Goal: Task Accomplishment & Management: Manage account settings

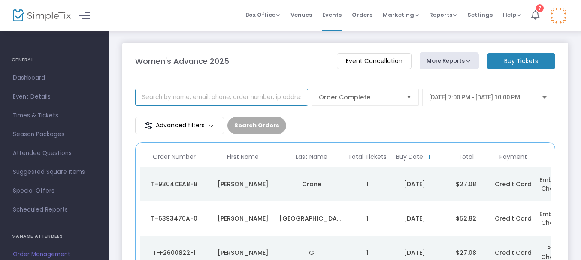
click at [222, 95] on input at bounding box center [221, 97] width 173 height 17
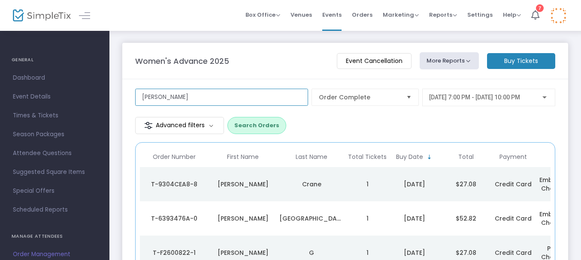
type input "[PERSON_NAME]"
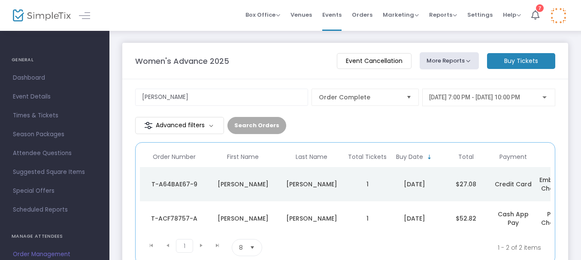
click at [235, 182] on div "[PERSON_NAME]" at bounding box center [243, 184] width 64 height 9
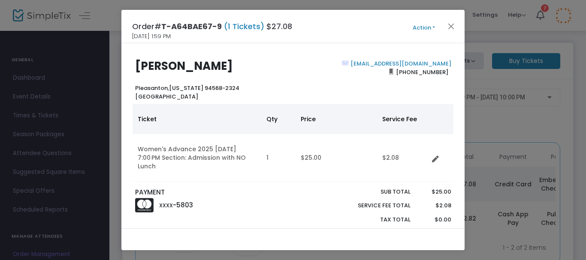
click at [431, 26] on button "Action" at bounding box center [423, 27] width 51 height 9
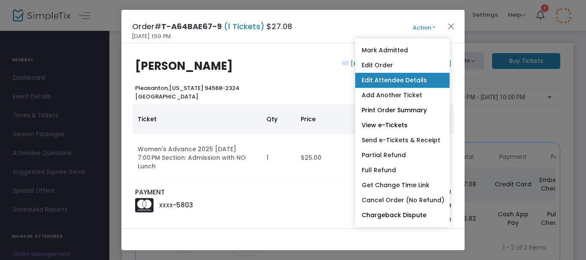
click at [392, 77] on link "Edit Attendee Details" at bounding box center [402, 80] width 94 height 15
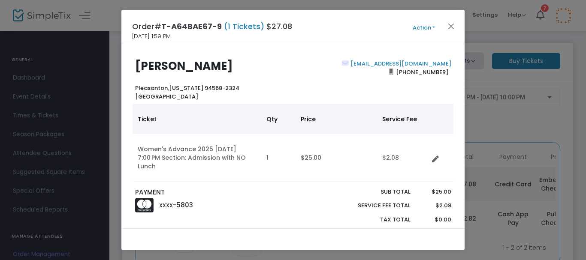
click at [425, 27] on button "Action" at bounding box center [423, 27] width 51 height 9
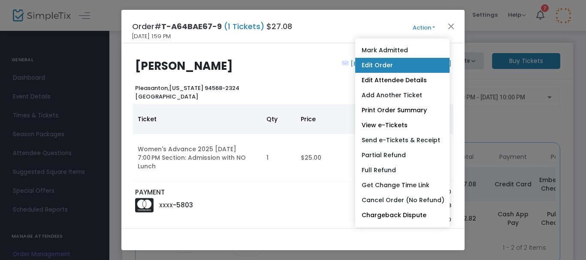
click at [388, 61] on link "Edit Order" at bounding box center [402, 65] width 94 height 15
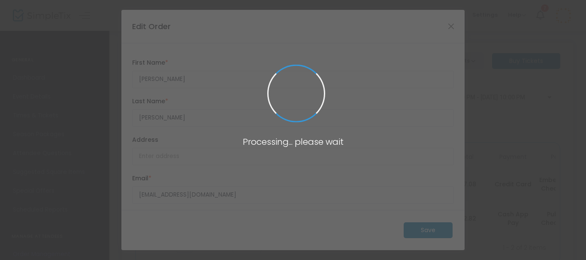
type input "[GEOGRAPHIC_DATA]"
type input "[US_STATE]"
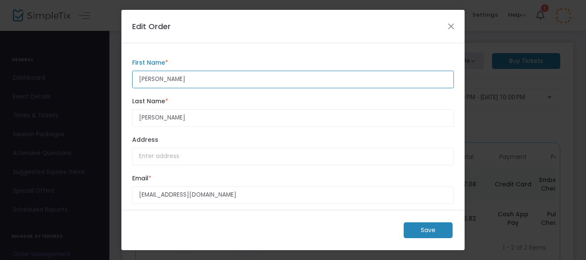
drag, startPoint x: 174, startPoint y: 81, endPoint x: 121, endPoint y: 78, distance: 52.9
click at [121, 78] on ngb-modal-window "Edit Order [PERSON_NAME] First Name * First Name is required. [PERSON_NAME] Las…" at bounding box center [293, 130] width 586 height 260
type input "Neveah"
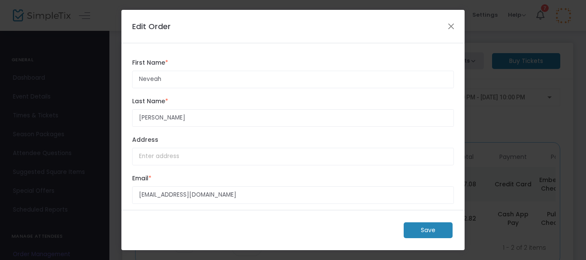
click at [437, 231] on m-button "Save" at bounding box center [428, 231] width 49 height 16
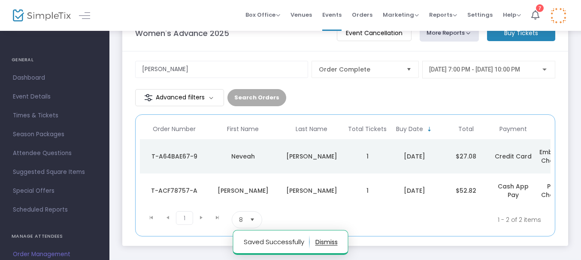
scroll to position [43, 0]
